Goal: Check status: Check status

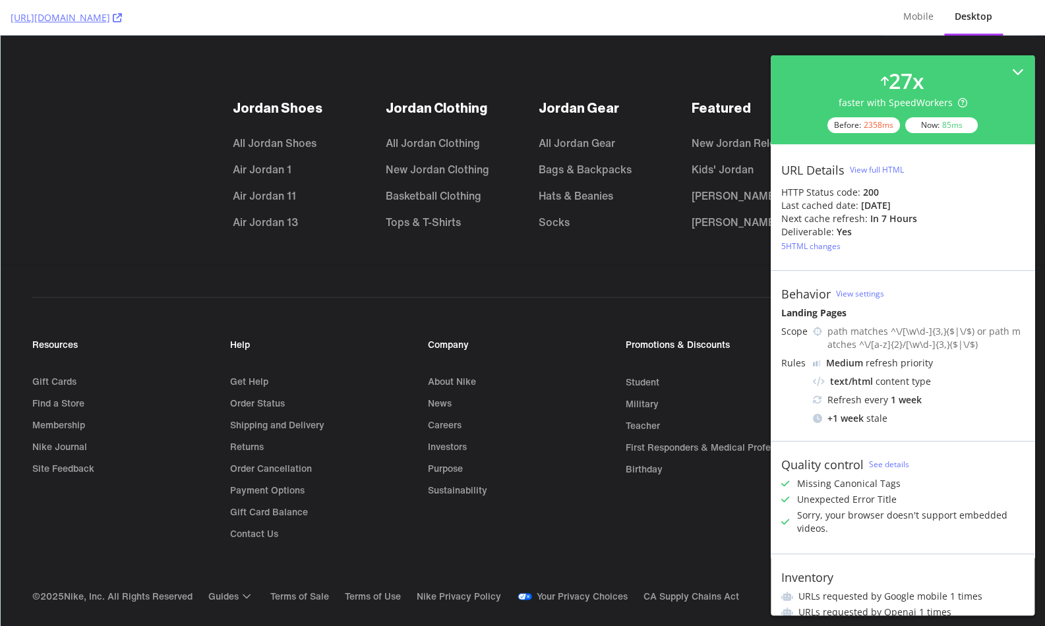
scroll to position [3683, 0]
